Goal: Information Seeking & Learning: Understand process/instructions

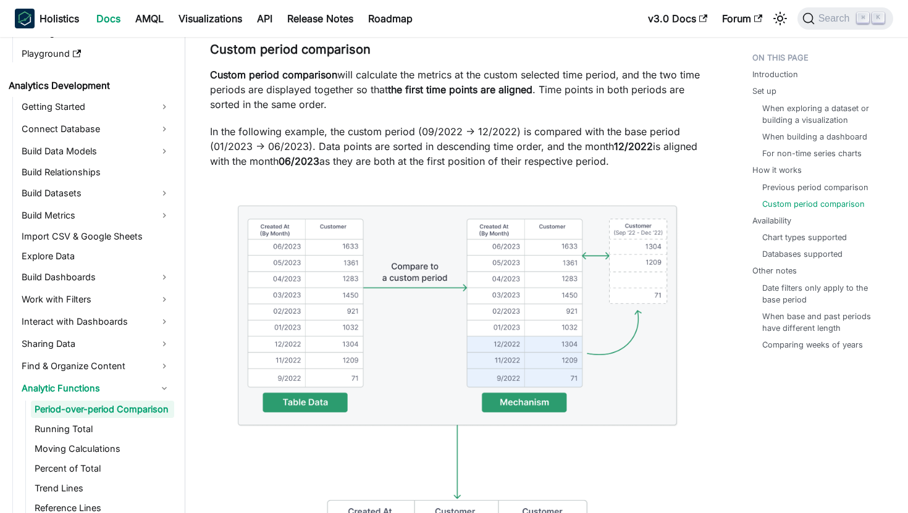
scroll to position [4736, 0]
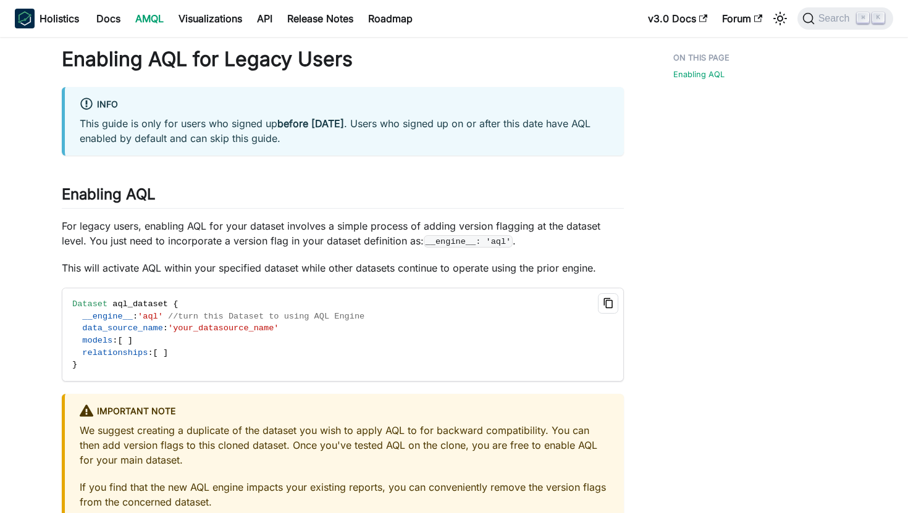
click at [601, 301] on button "Copy code to clipboard" at bounding box center [608, 303] width 20 height 20
drag, startPoint x: 426, startPoint y: 242, endPoint x: 511, endPoint y: 241, distance: 85.2
click at [512, 241] on code "__engine__: 'aql'" at bounding box center [468, 241] width 89 height 12
copy code "__engine__: 'aql'"
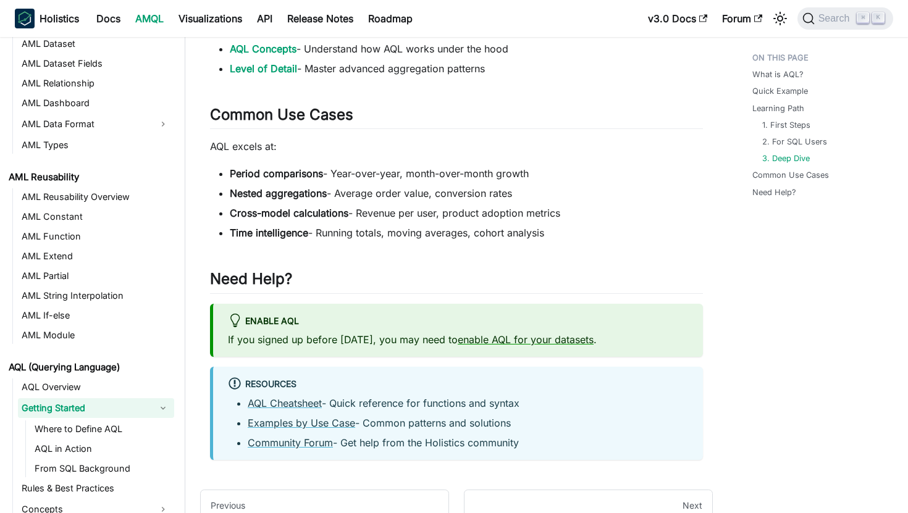
scroll to position [936, 0]
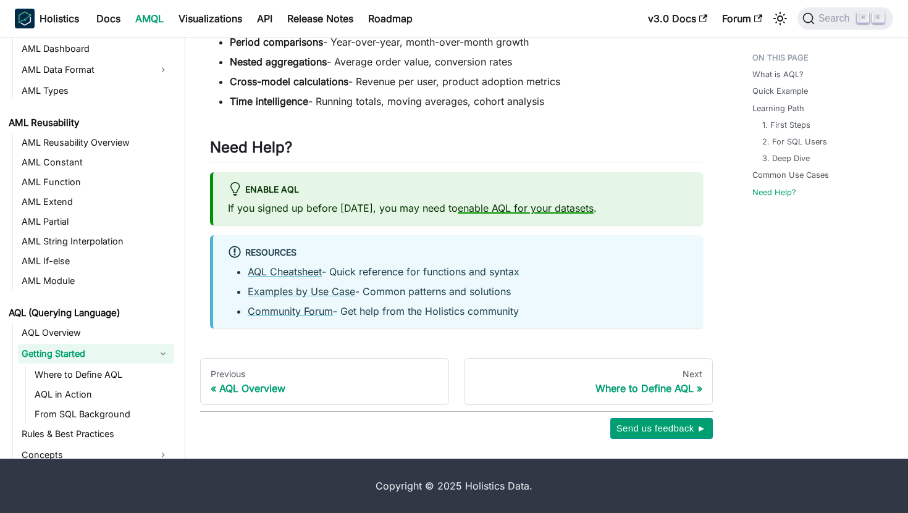
click at [530, 205] on link "enable AQL for your datasets" at bounding box center [526, 208] width 136 height 12
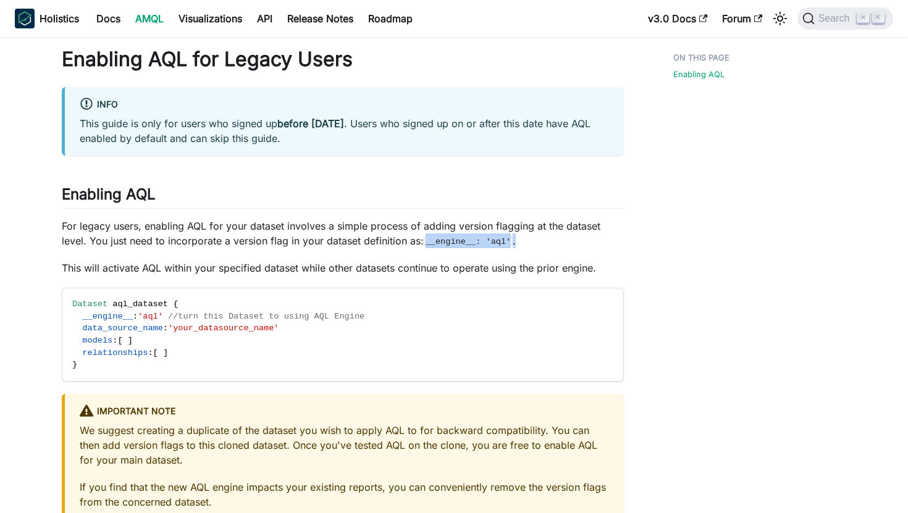
drag, startPoint x: 427, startPoint y: 242, endPoint x: 514, endPoint y: 243, distance: 87.7
click at [515, 243] on p "For legacy users, enabling AQL for your dataset involves a simple process of ad…" at bounding box center [343, 234] width 562 height 30
copy p "__engine__: 'aql' ."
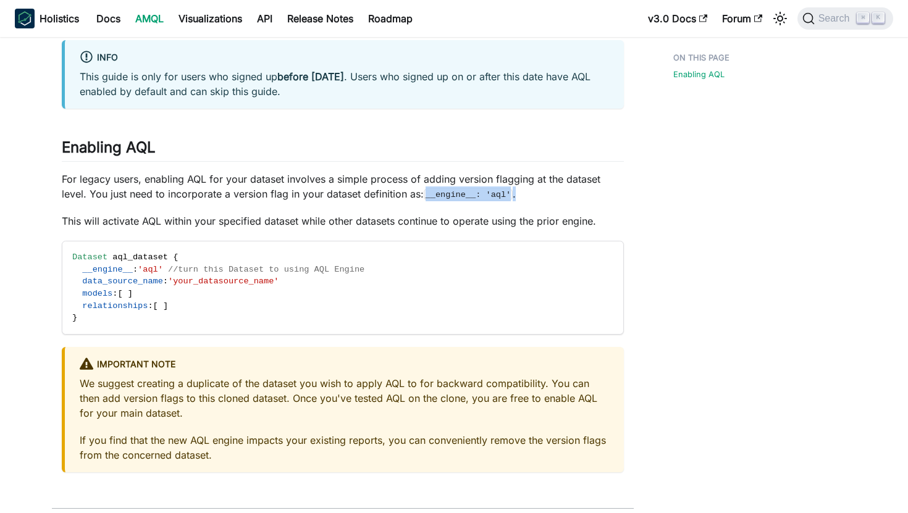
scroll to position [48, 0]
click at [450, 210] on div "Enabling AQL for Legacy Users info This guide is only for users who signed up b…" at bounding box center [343, 235] width 562 height 472
drag, startPoint x: 426, startPoint y: 196, endPoint x: 514, endPoint y: 196, distance: 87.7
click at [514, 196] on p "For legacy users, enabling AQL for your dataset involves a simple process of ad…" at bounding box center [343, 186] width 562 height 30
copy code "__engine__: 'aql'"
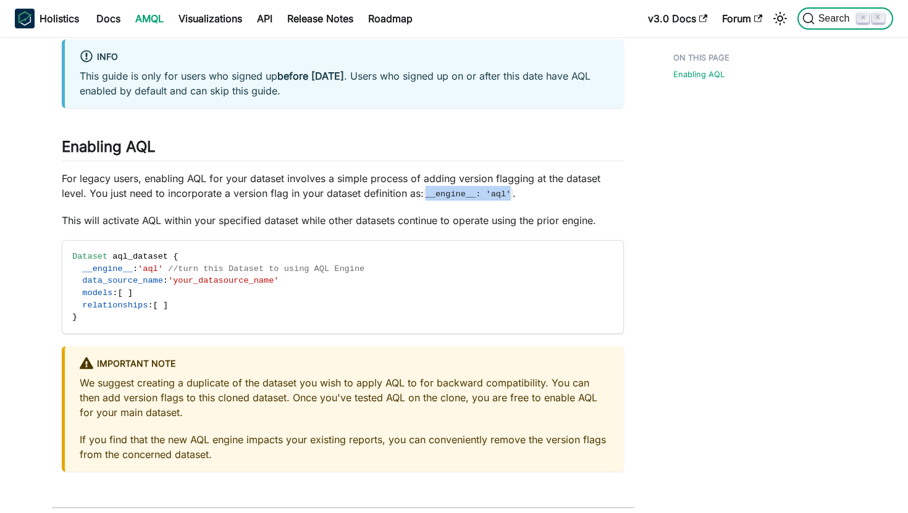
click at [815, 22] on span "Search" at bounding box center [836, 18] width 43 height 11
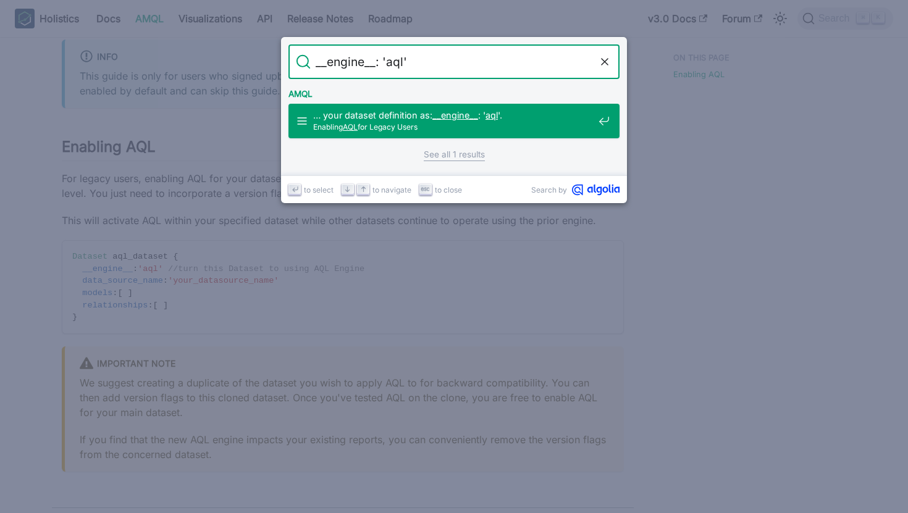
click at [598, 120] on div "… your dataset definition as: __engine__ : ' aql '. Enabling AQL for Legacy Use…" at bounding box center [458, 121] width 324 height 35
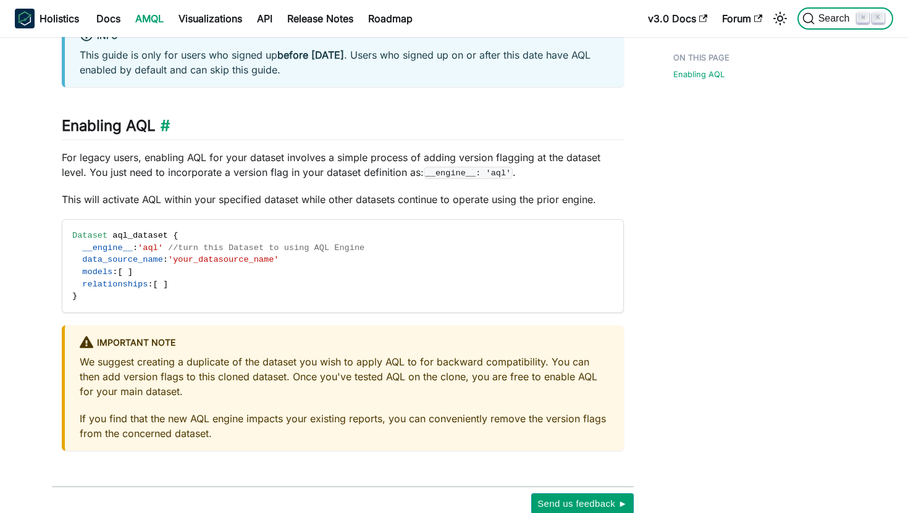
scroll to position [144, 0]
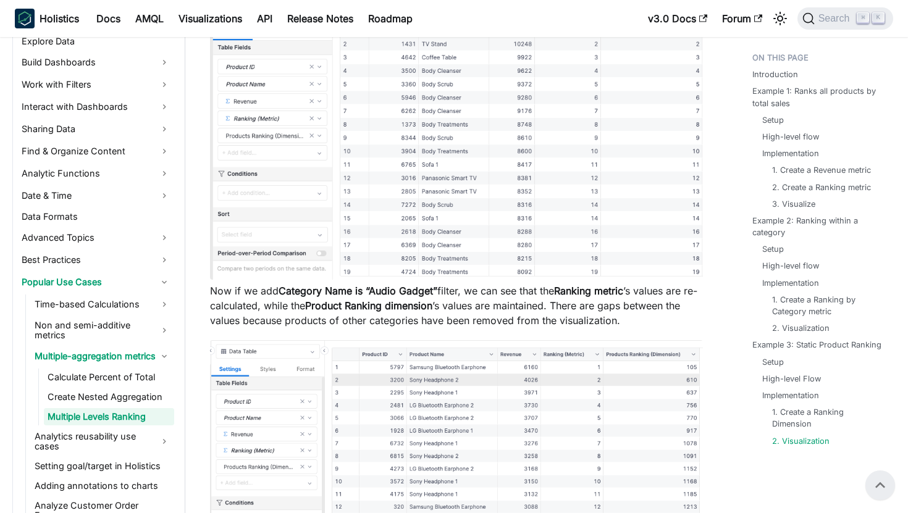
scroll to position [5953, 0]
